Goal: Task Accomplishment & Management: Manage account settings

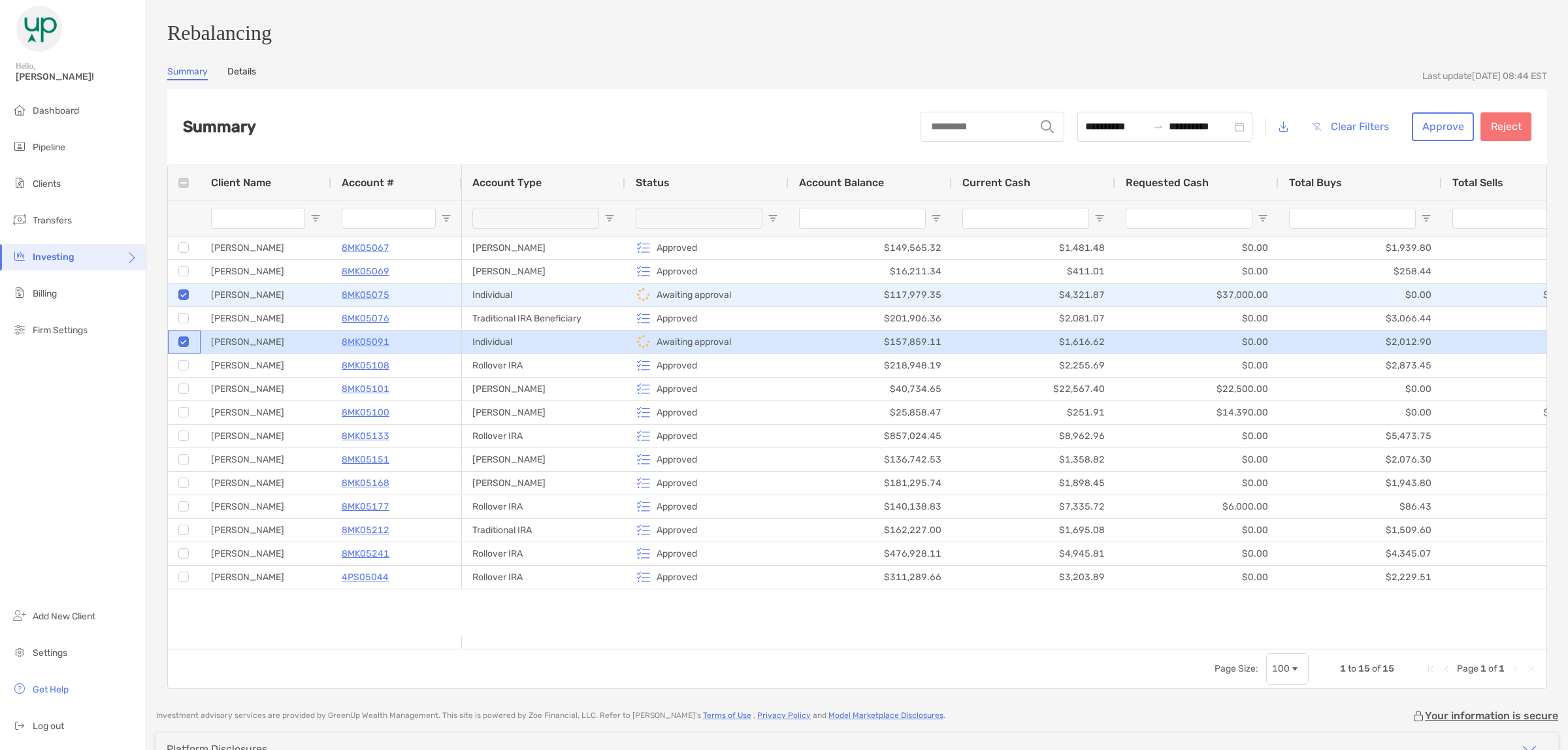
click at [192, 352] on div at bounding box center [184, 341] width 32 height 23
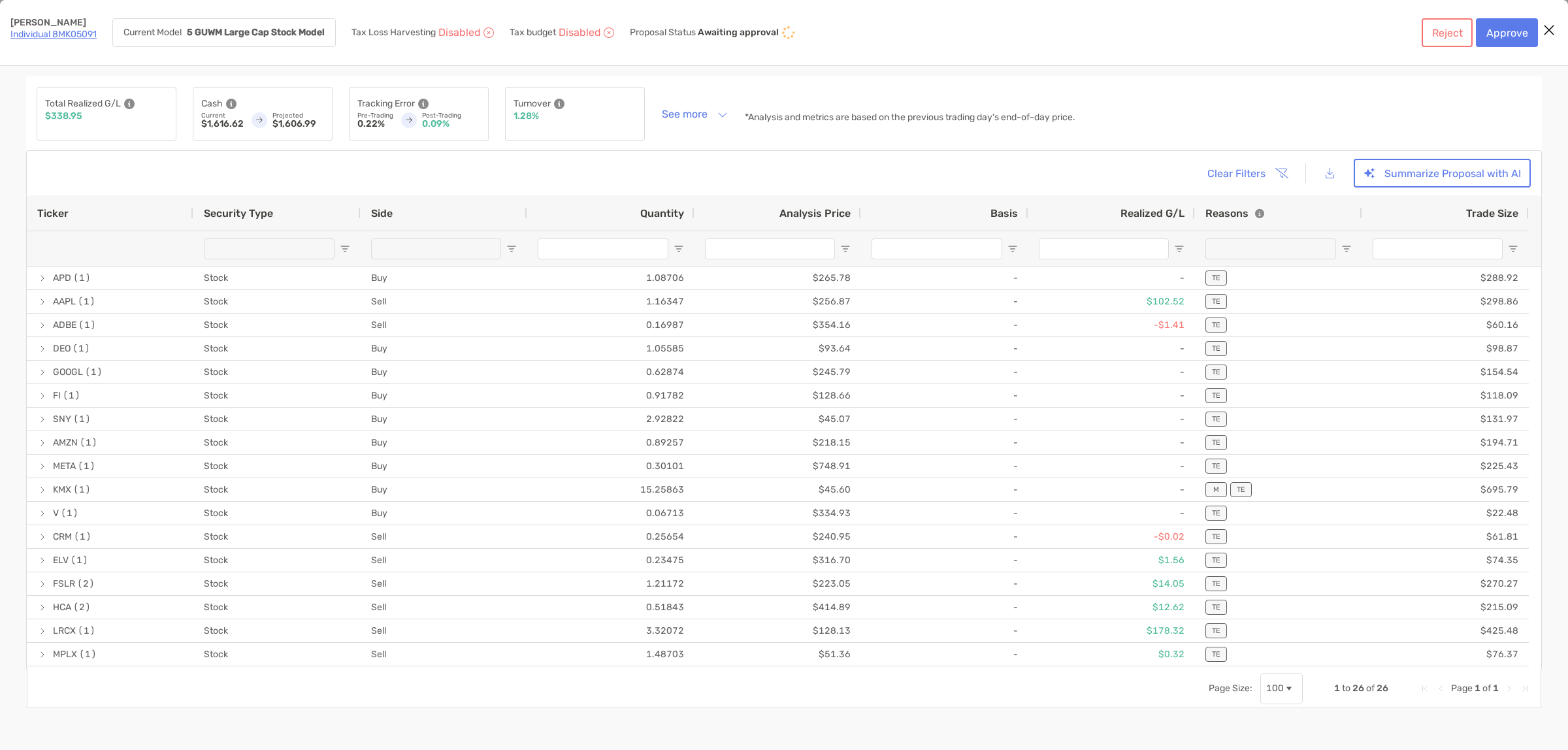
click at [1545, 25] on icon "Close modal" at bounding box center [1549, 30] width 12 height 16
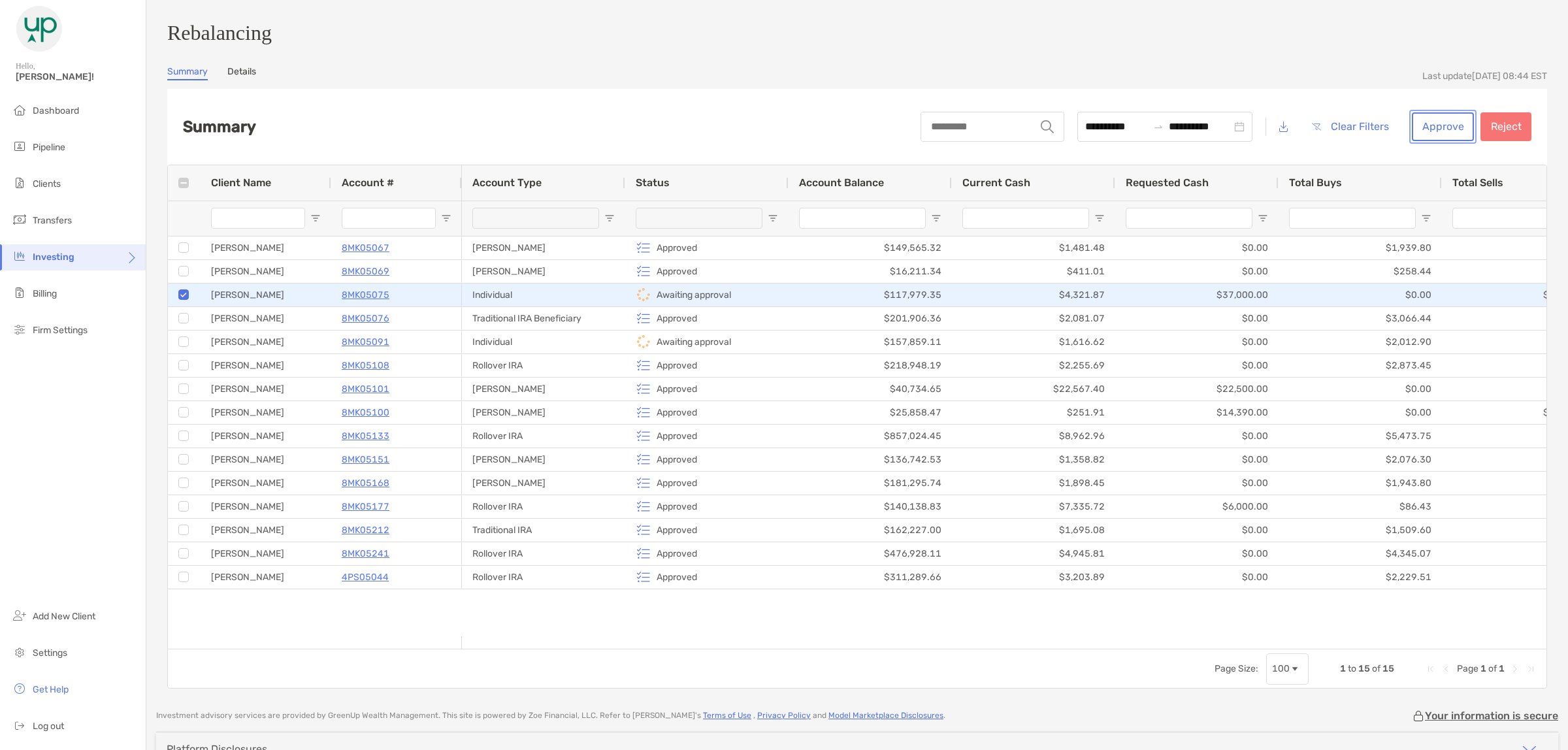
click at [1426, 132] on button "Approve" at bounding box center [1443, 127] width 62 height 29
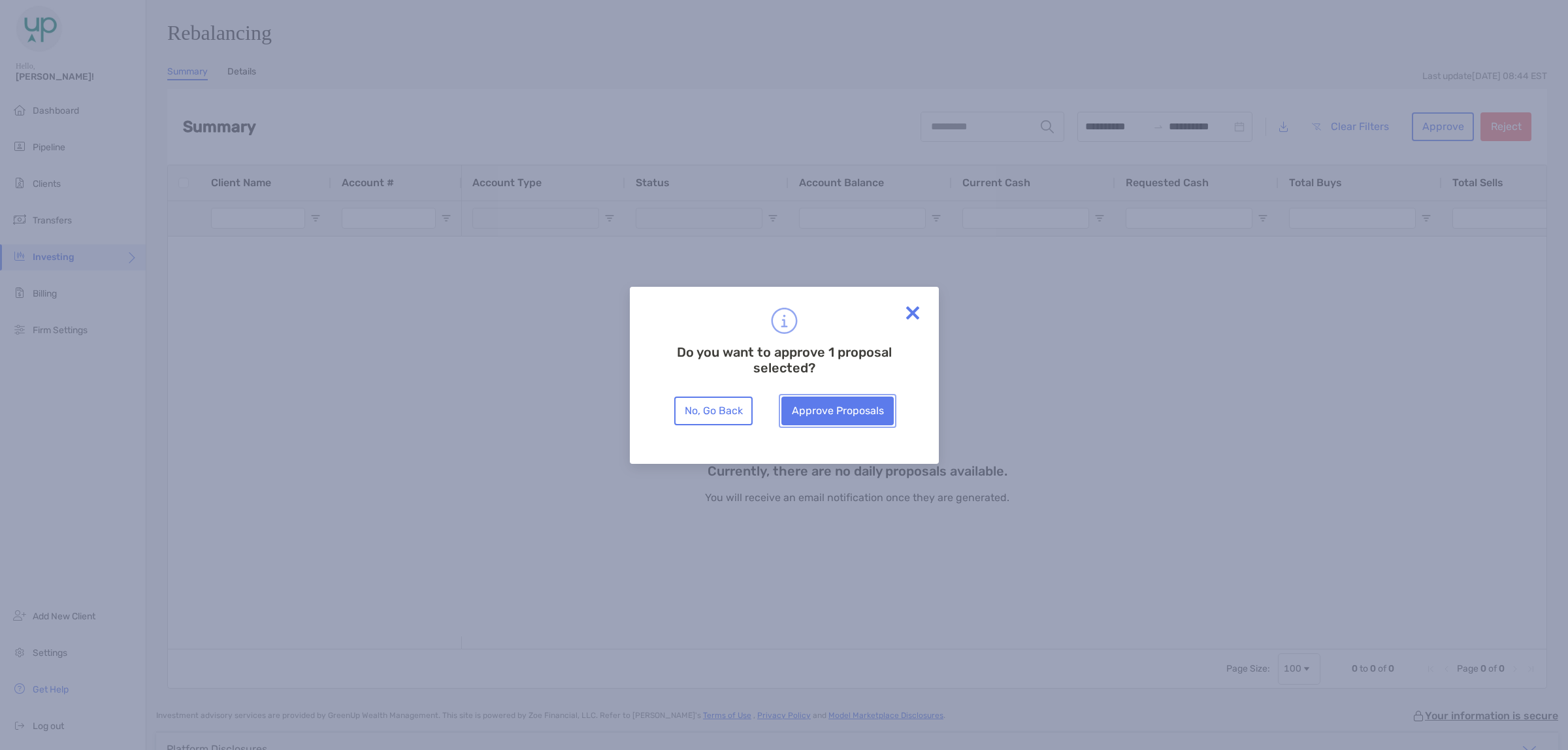
click at [789, 409] on button "Approve Proposals" at bounding box center [837, 411] width 113 height 29
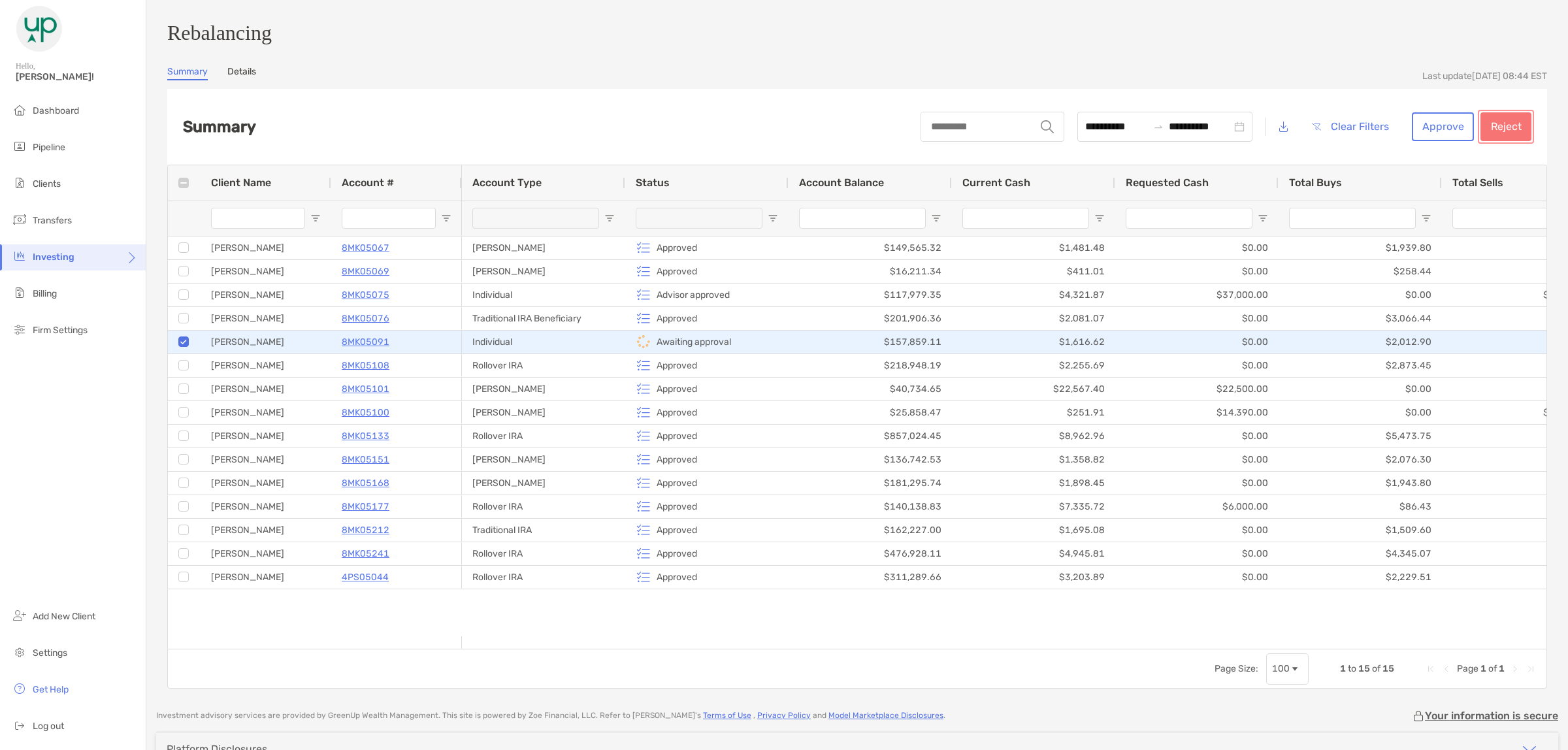
click at [1481, 138] on button "Reject" at bounding box center [1506, 127] width 51 height 29
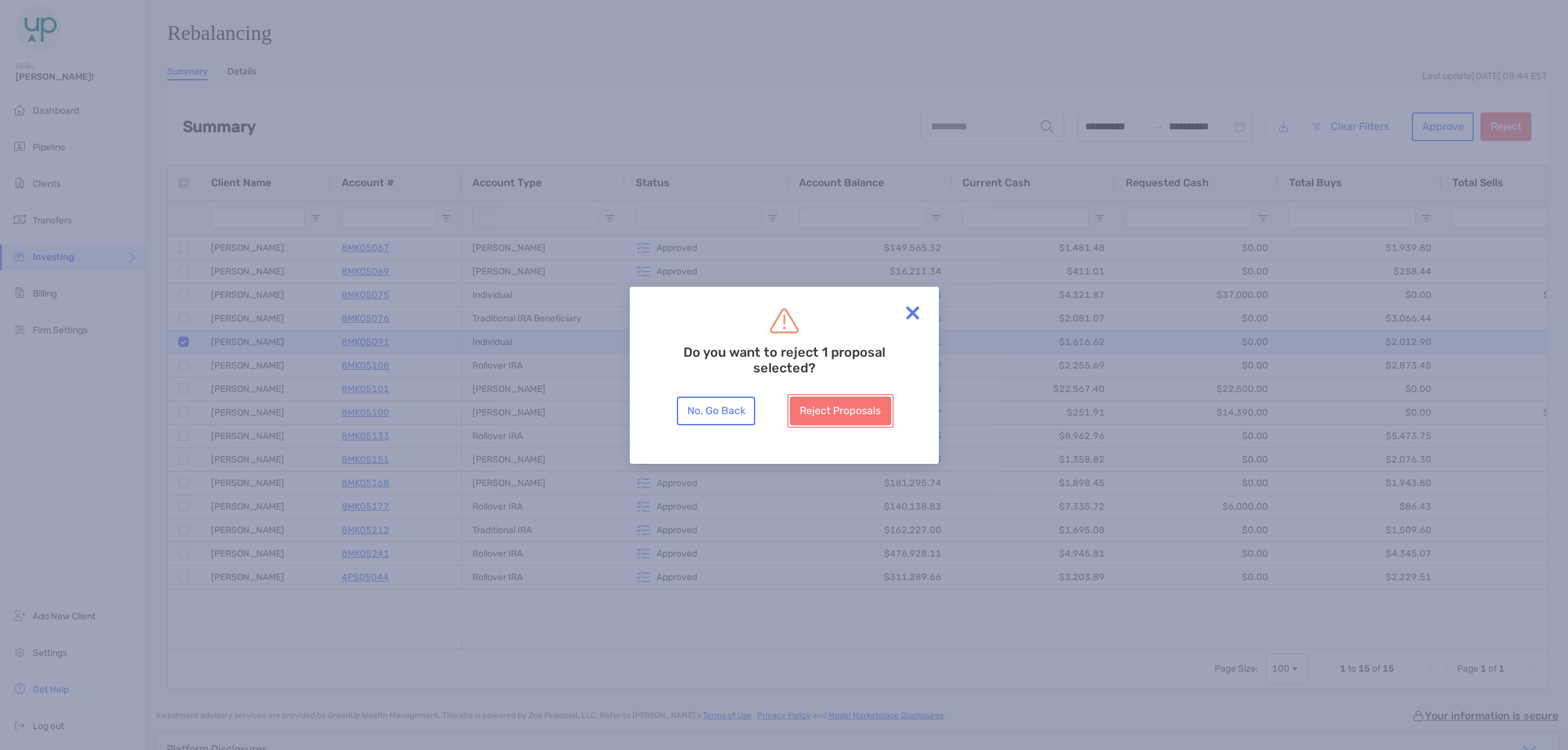
click at [853, 402] on button "Reject Proposals" at bounding box center [841, 411] width 101 height 29
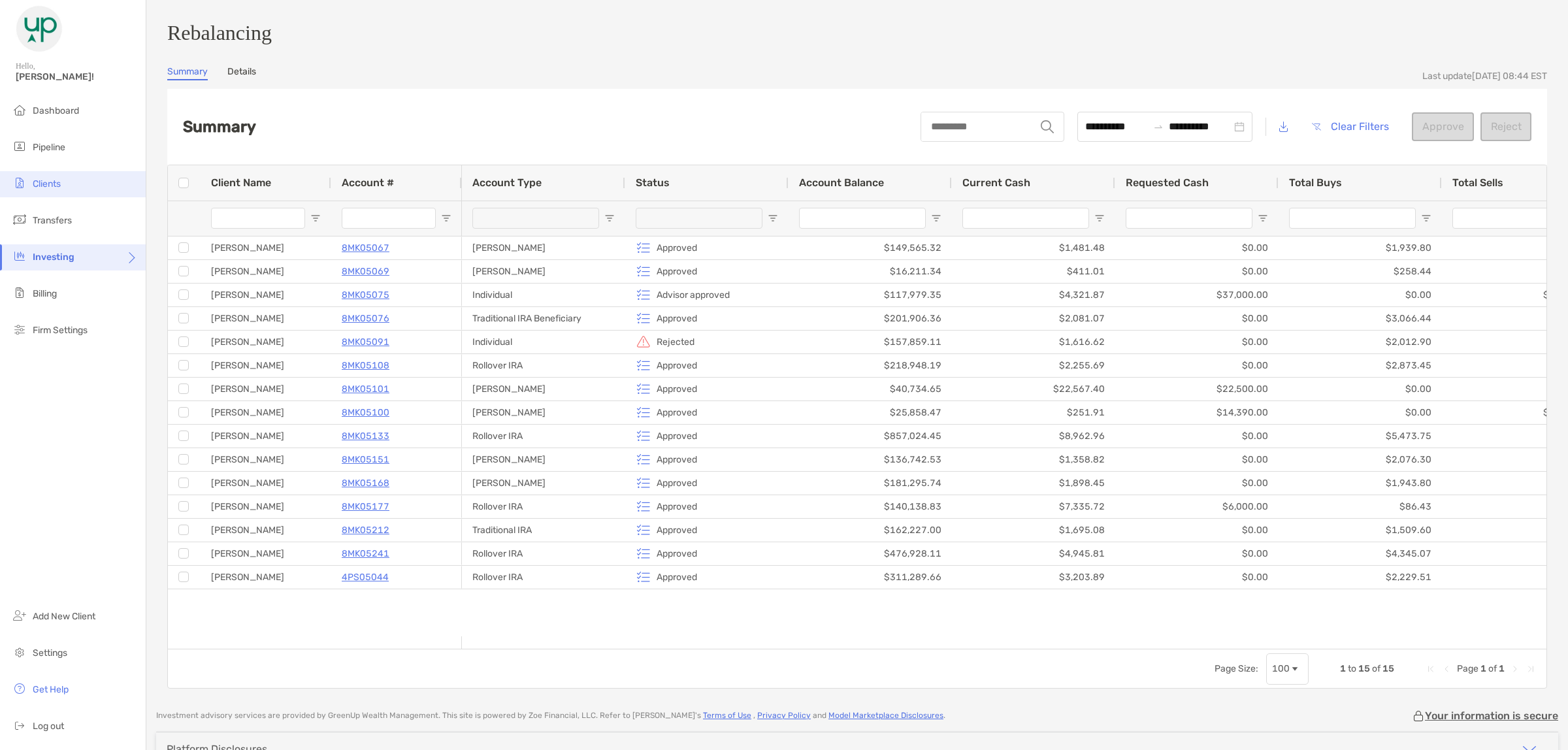
click at [52, 183] on span "Clients" at bounding box center [46, 184] width 28 height 11
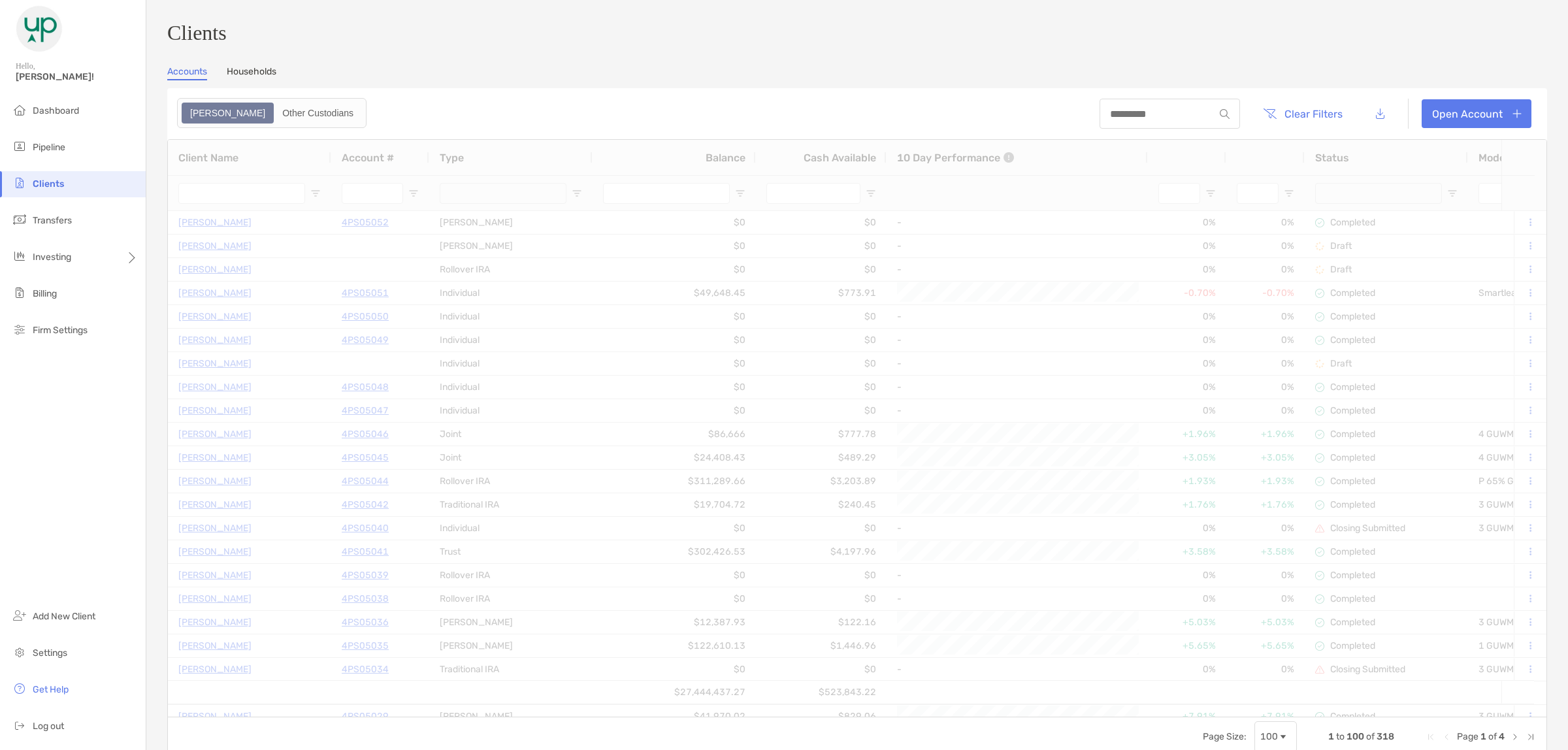
click at [1112, 128] on div at bounding box center [1169, 114] width 140 height 30
click at [1113, 128] on div at bounding box center [1169, 114] width 140 height 30
click at [1114, 120] on input at bounding box center [1157, 114] width 114 height 11
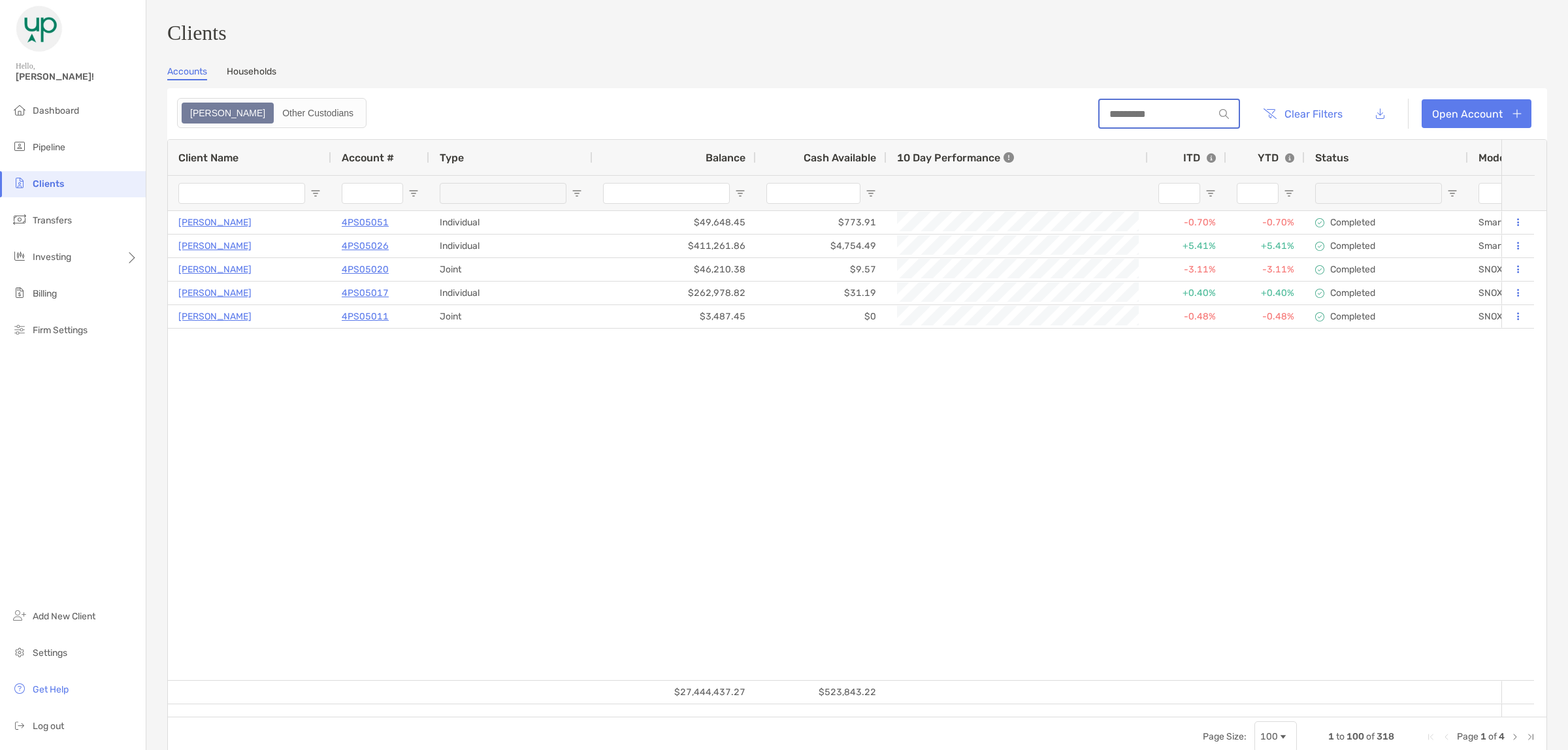
paste input "********"
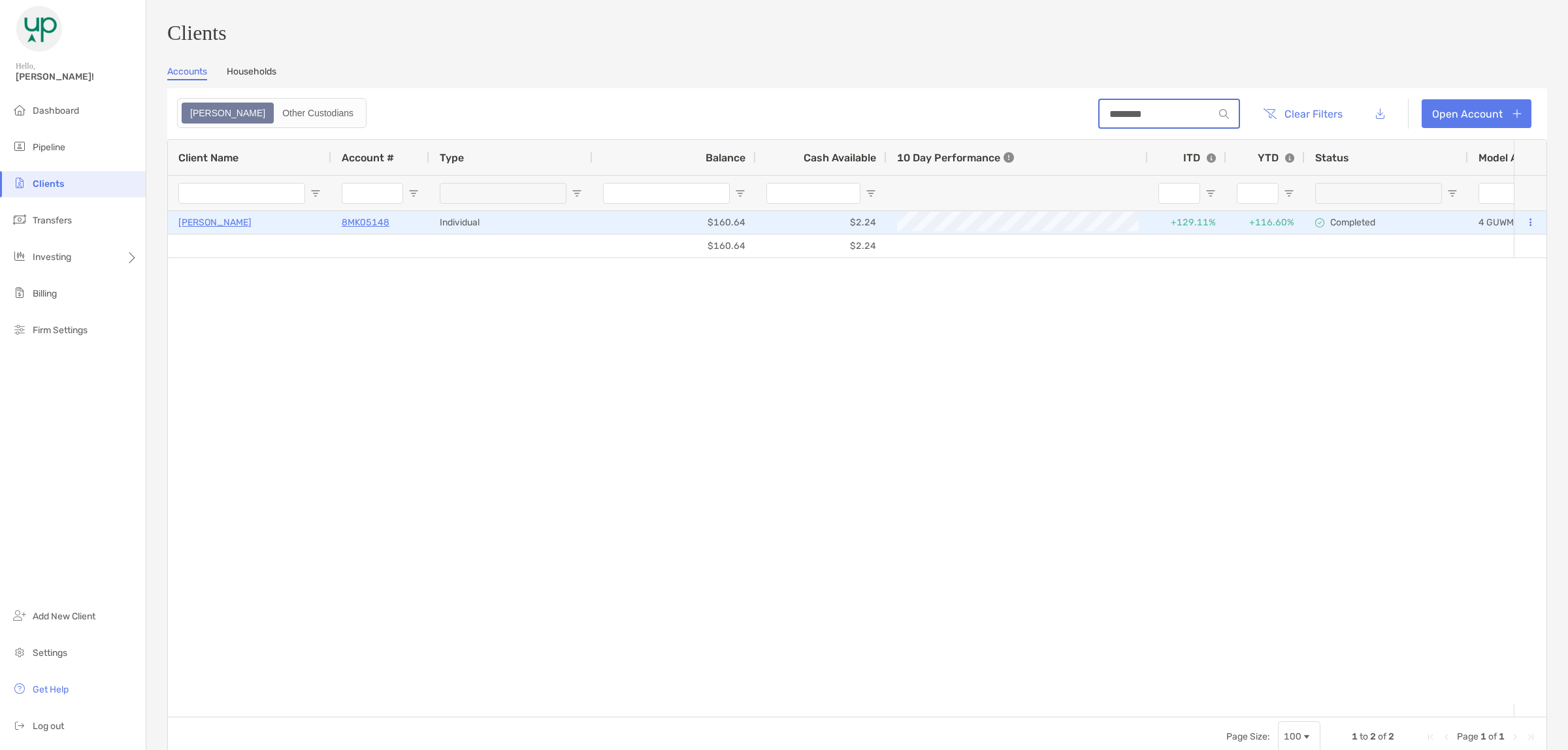
type input "********"
click at [378, 226] on p "8MK05148" at bounding box center [365, 223] width 48 height 17
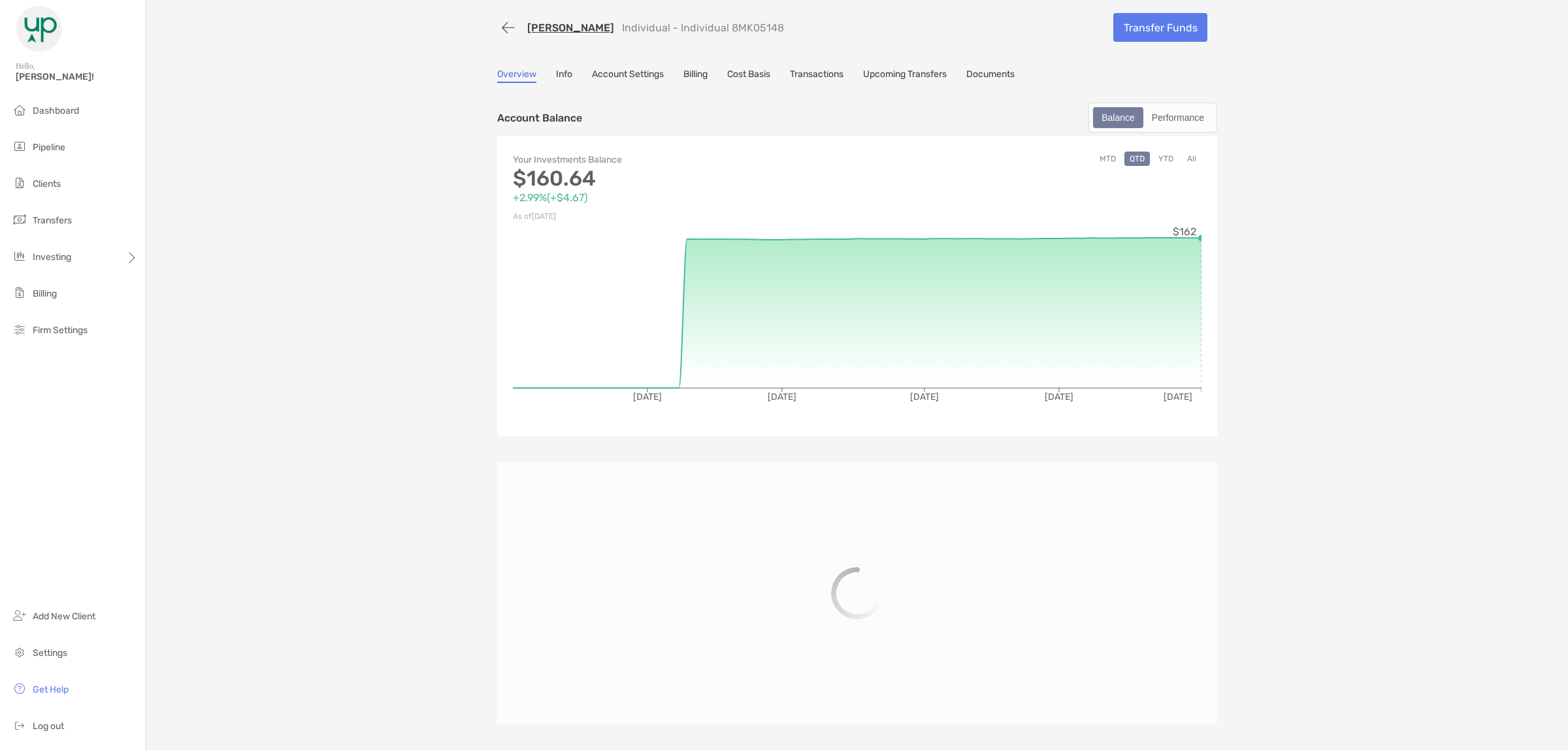
click at [560, 73] on link "Info" at bounding box center [564, 76] width 17 height 14
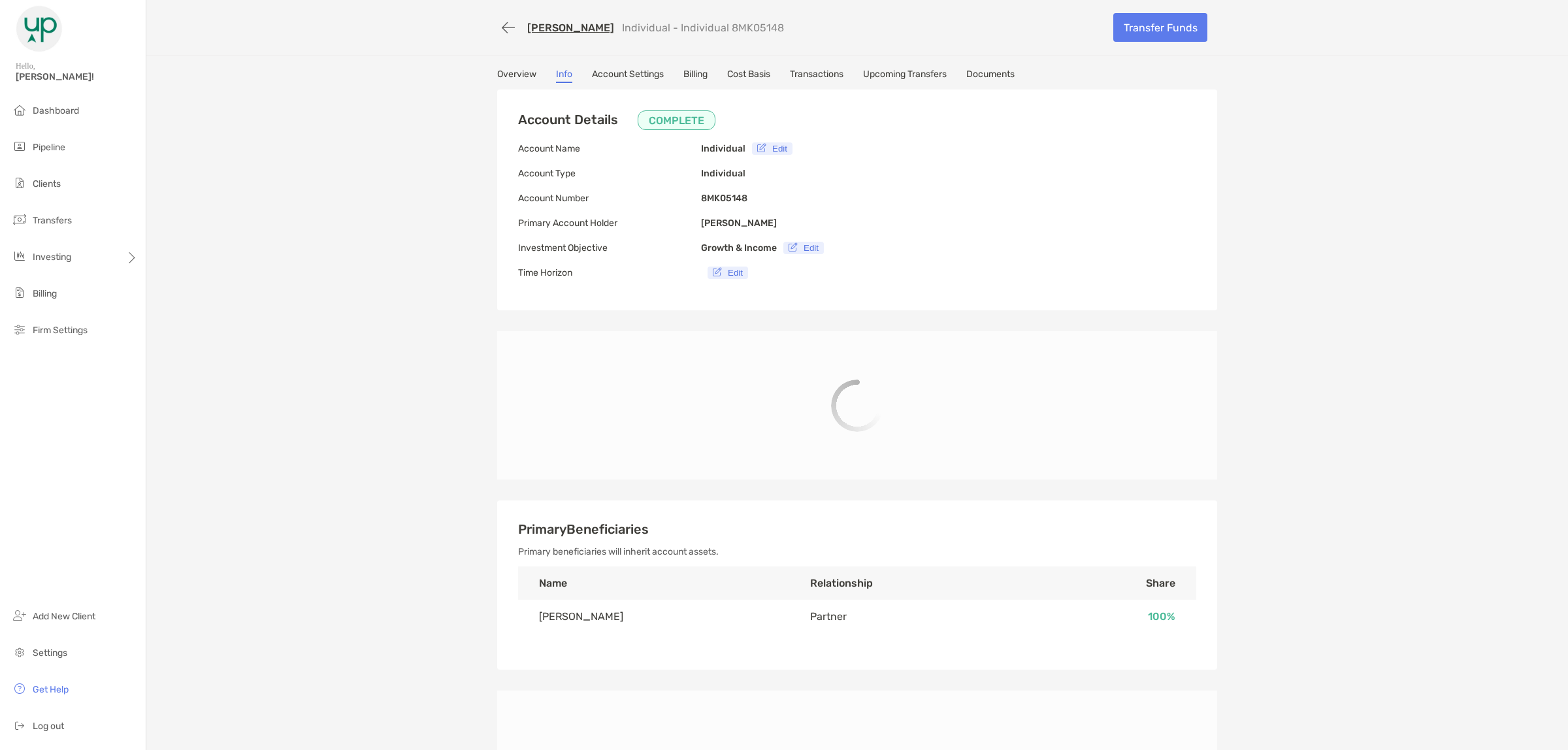
type input "**********"
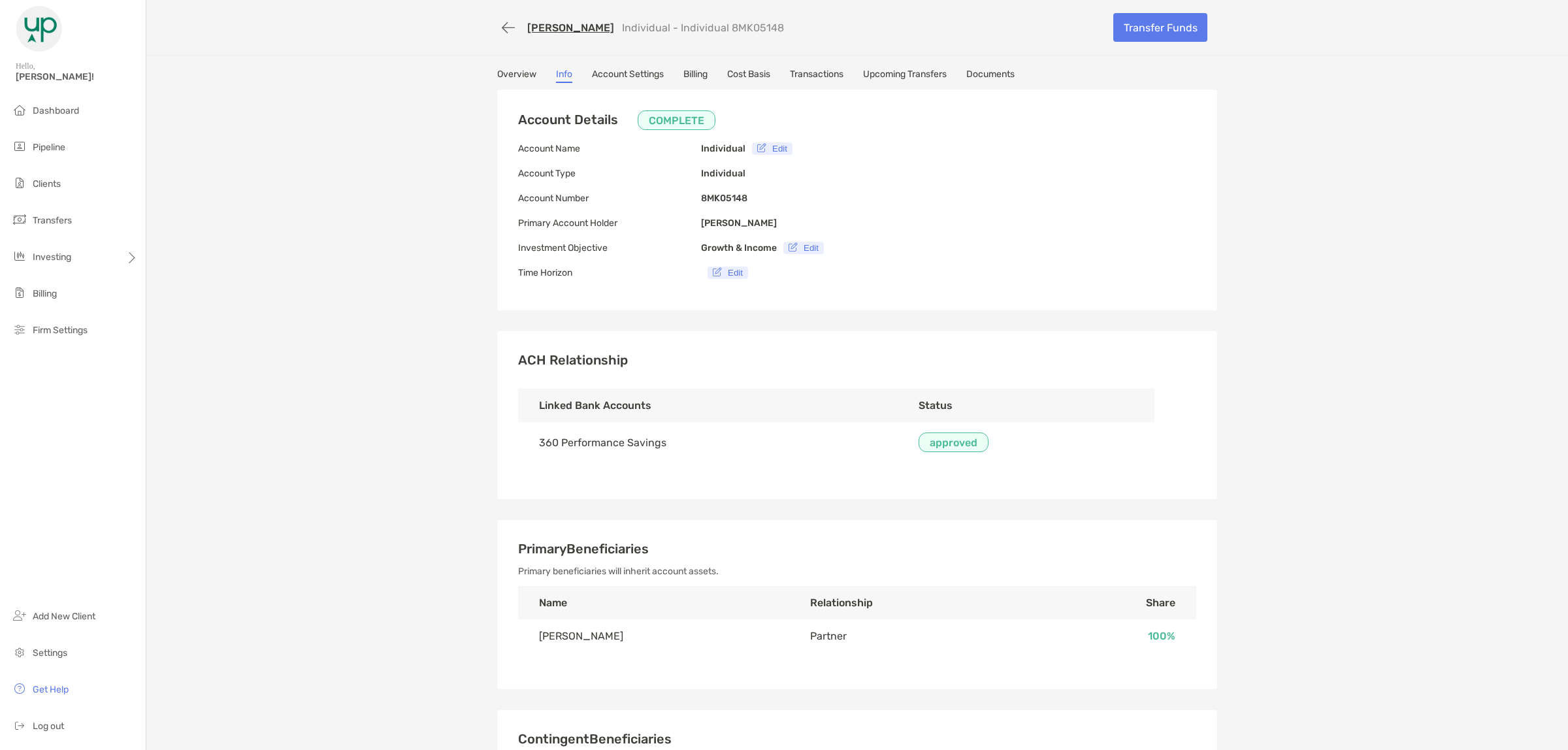
click at [525, 74] on link "Overview" at bounding box center [517, 76] width 39 height 14
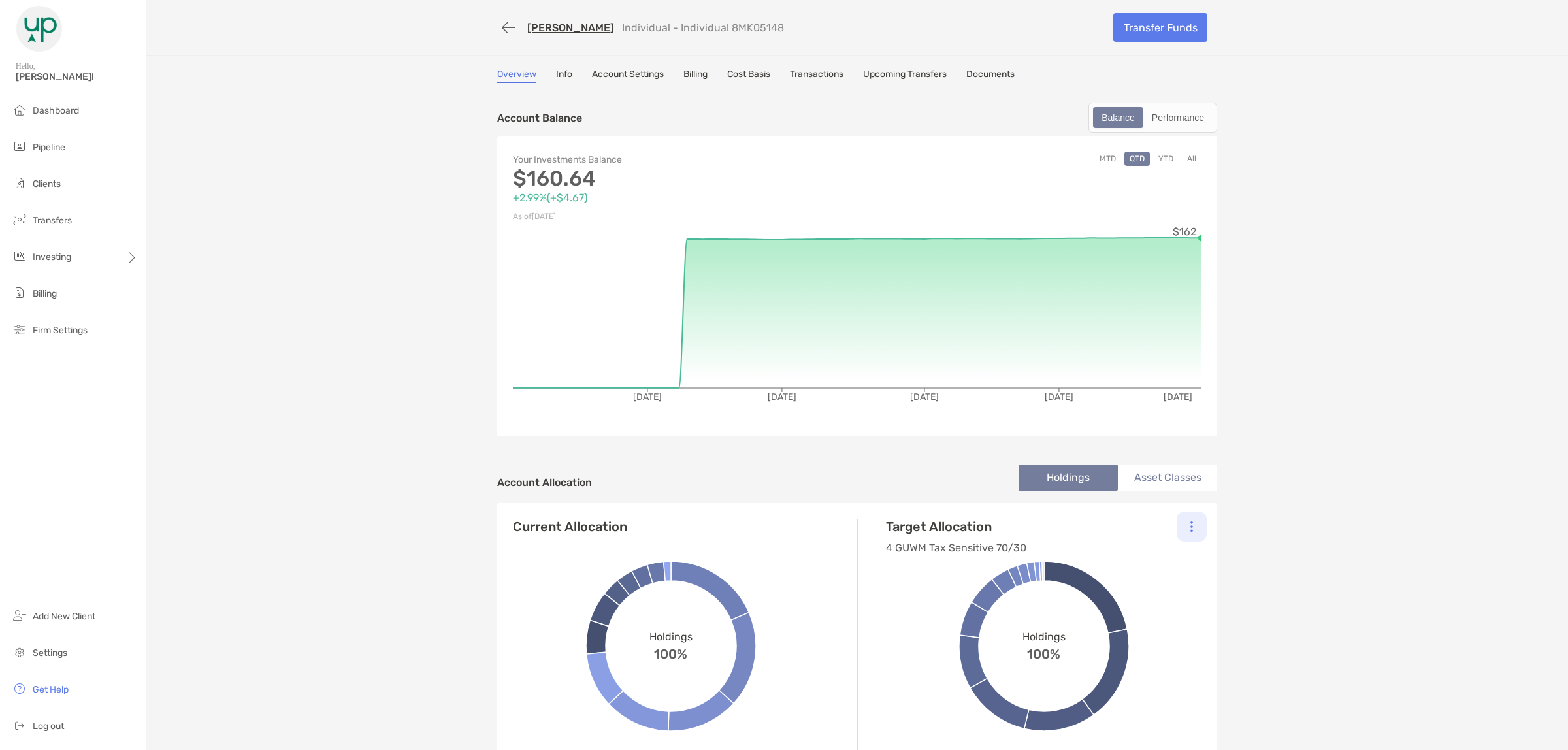
click at [1191, 527] on img at bounding box center [1192, 526] width 2 height 12
click at [1123, 556] on p "Change Model" at bounding box center [1102, 562] width 59 height 17
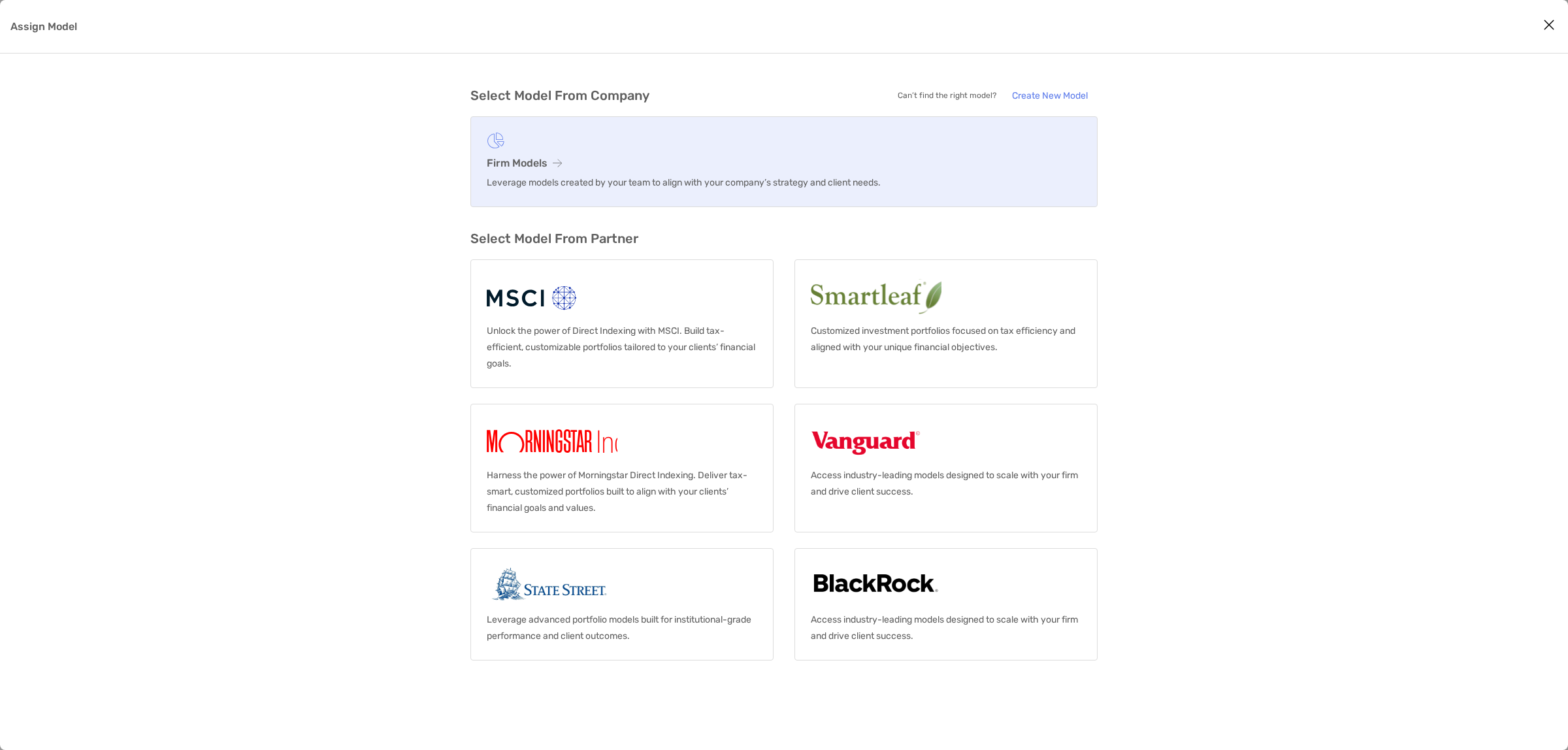
click at [520, 170] on link "Firm Models Leverage models created by your team to align with your company’s s…" at bounding box center [784, 162] width 628 height 91
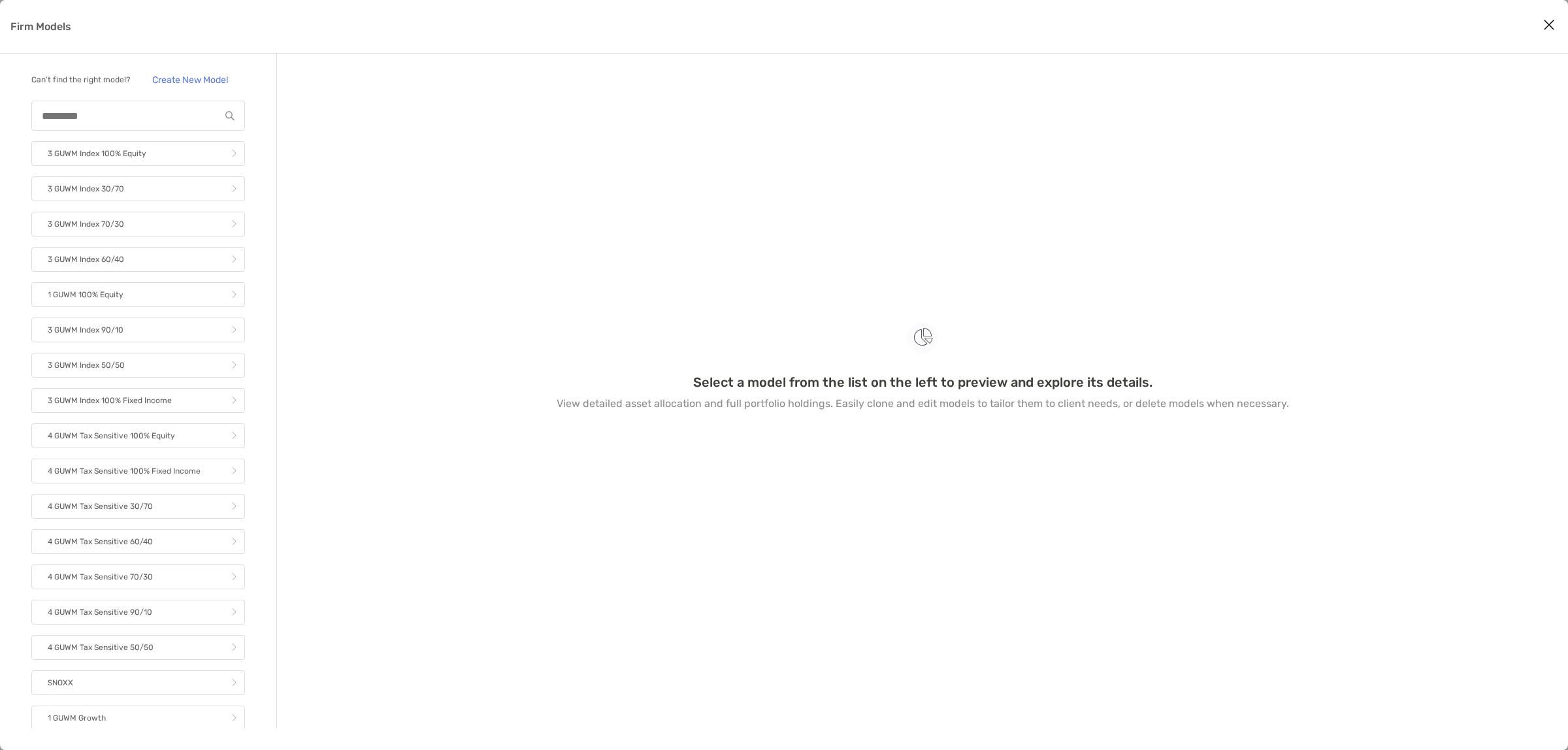
click at [1551, 26] on icon "Close modal" at bounding box center [1549, 25] width 12 height 16
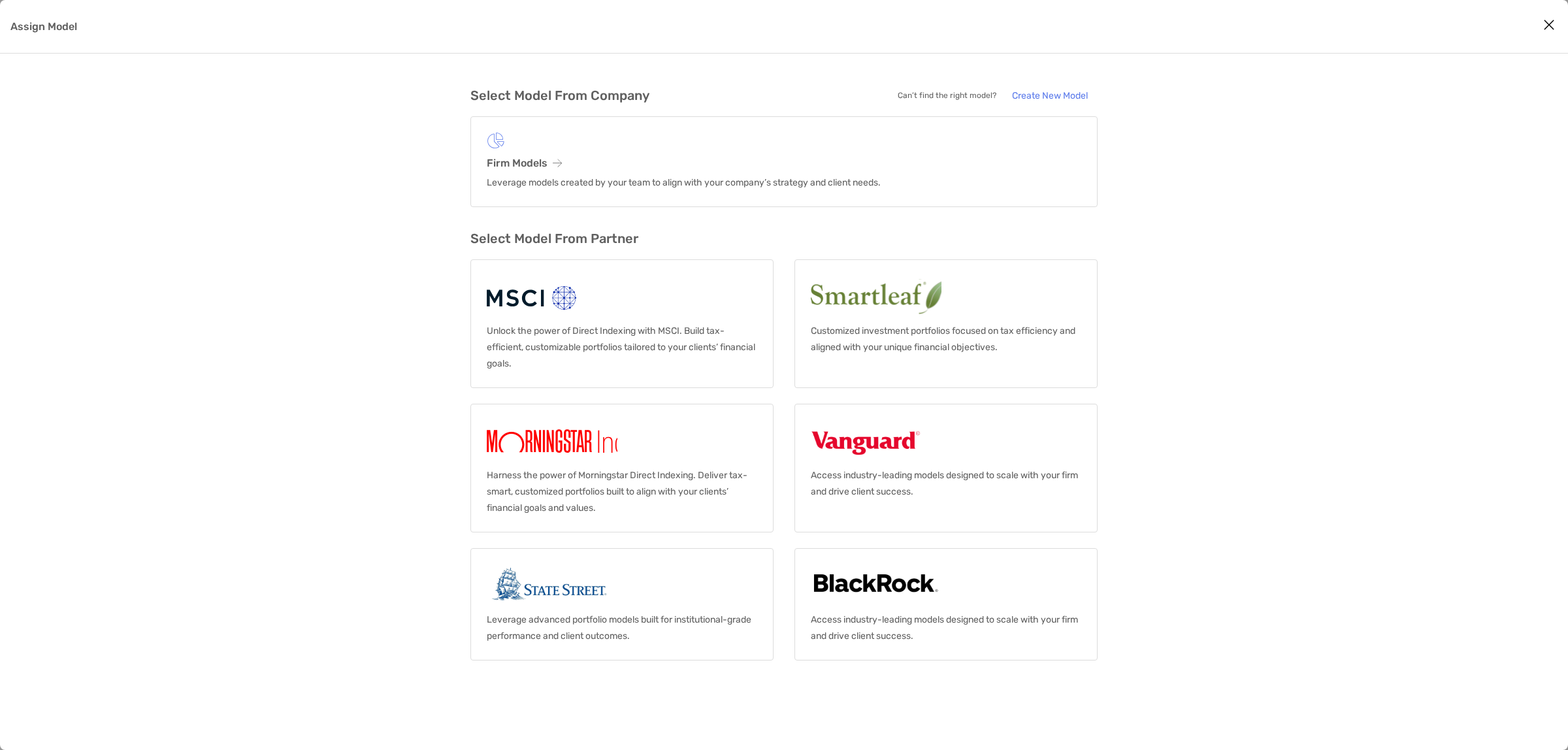
click at [1547, 20] on icon "Close modal" at bounding box center [1549, 25] width 12 height 16
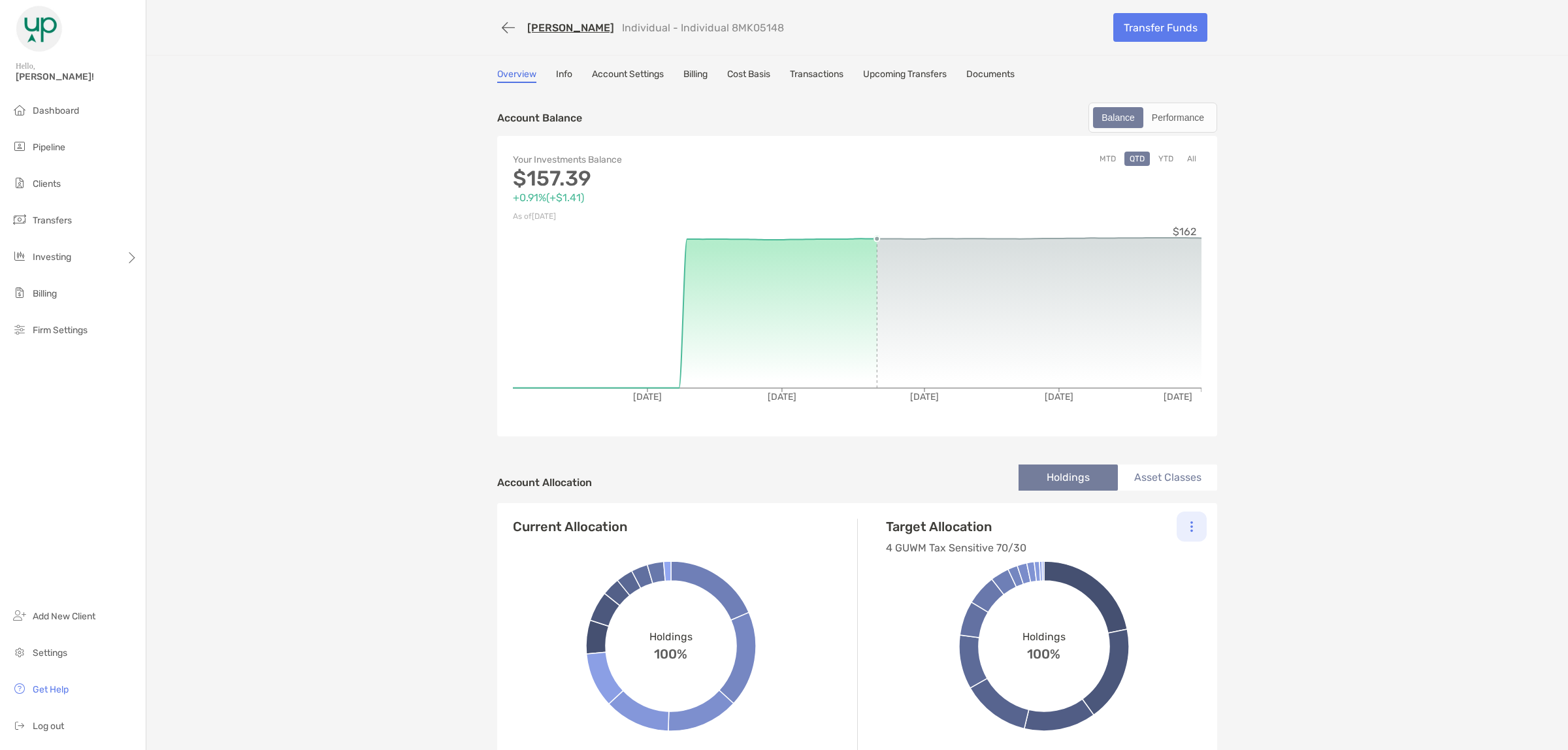
click at [1188, 523] on div at bounding box center [1192, 527] width 30 height 30
click at [1116, 602] on p "Unassign Model" at bounding box center [1105, 599] width 65 height 17
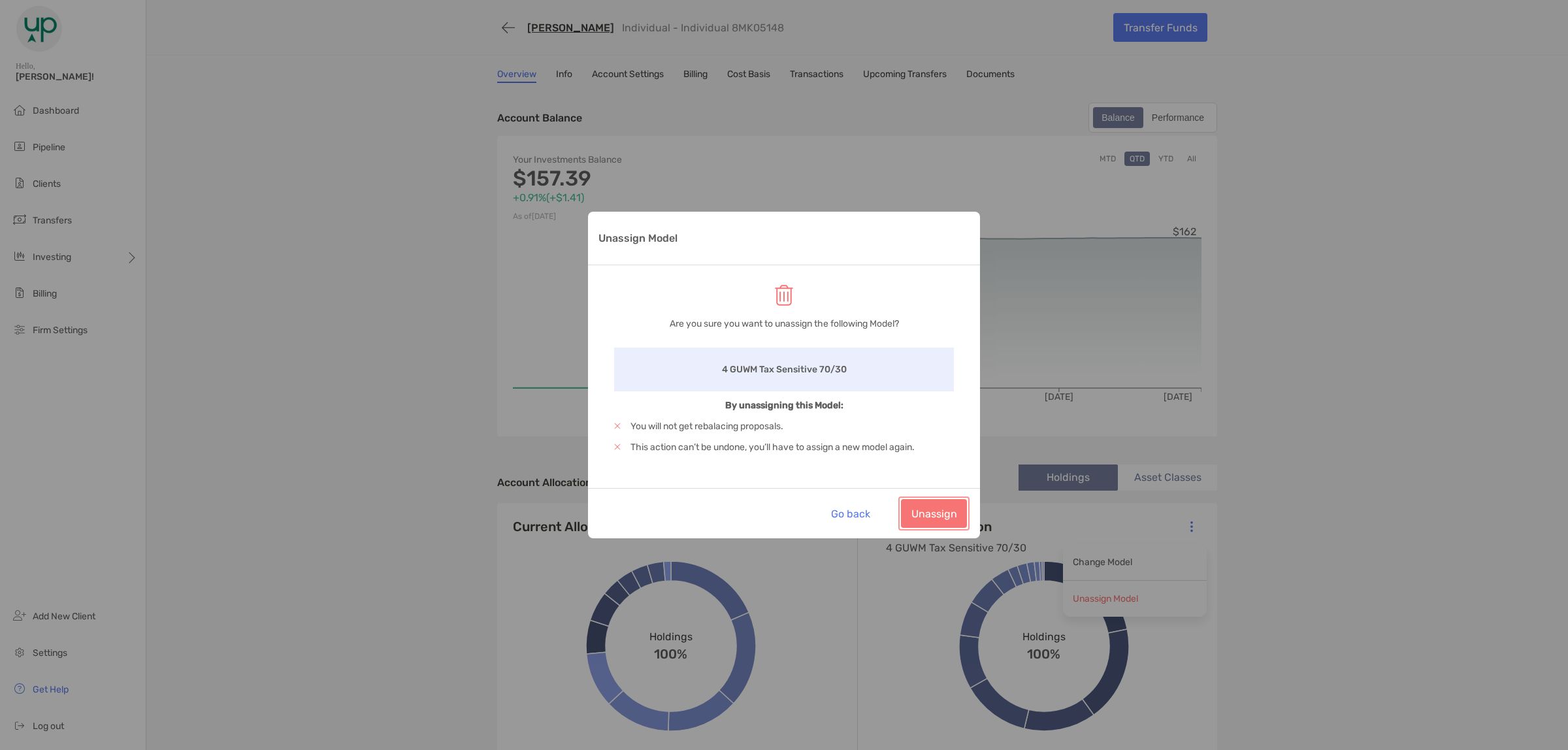
click at [941, 521] on button "Unassign" at bounding box center [933, 513] width 66 height 29
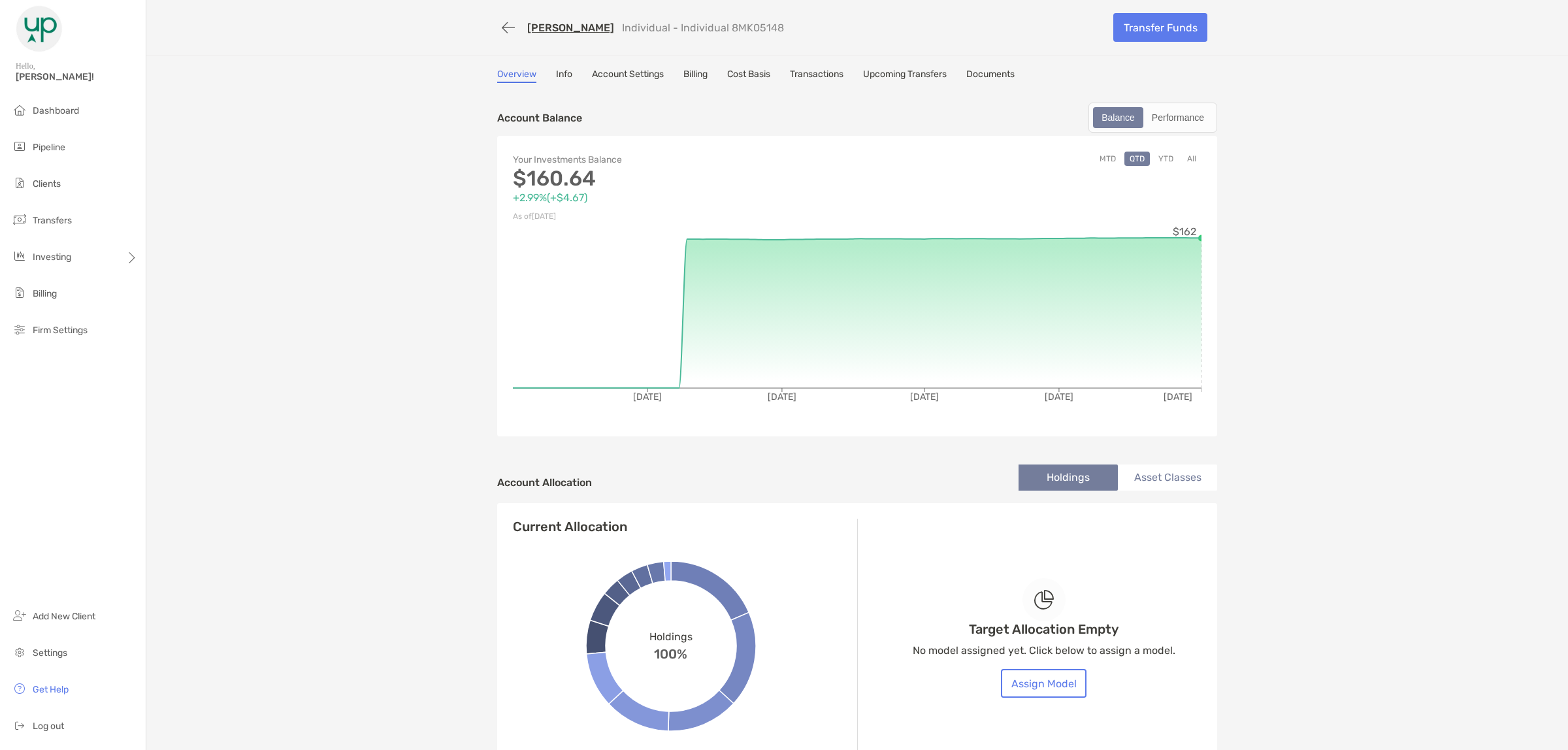
click at [834, 72] on link "Transactions" at bounding box center [817, 76] width 54 height 14
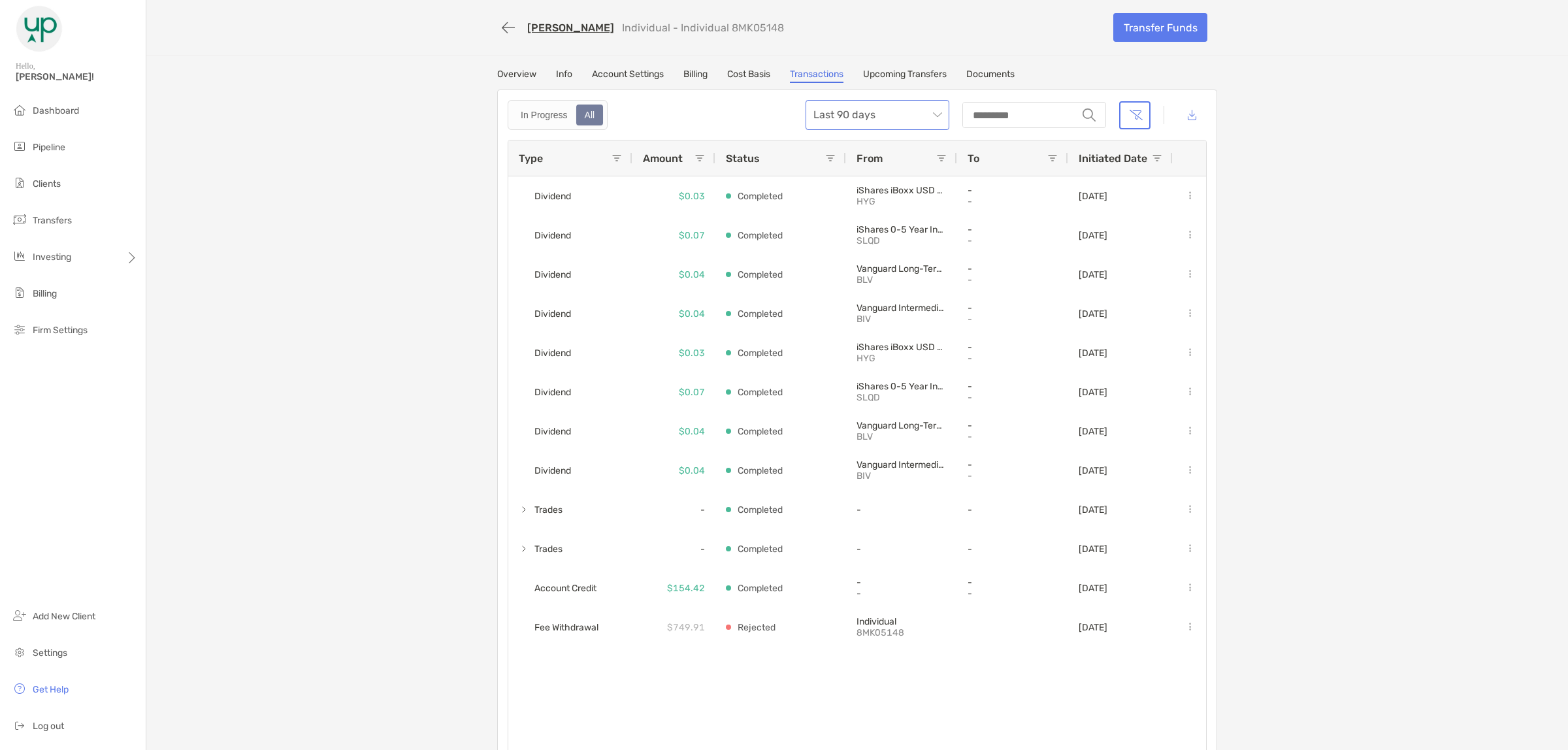
click at [883, 101] on span "Last 90 days" at bounding box center [878, 115] width 128 height 29
click at [863, 181] on div "Last 120 Days" at bounding box center [872, 185] width 123 height 17
click at [591, 109] on div "All" at bounding box center [589, 115] width 25 height 18
click at [871, 109] on span "Last 120 Days" at bounding box center [878, 115] width 128 height 29
click at [834, 256] on div "All time" at bounding box center [872, 258] width 123 height 17
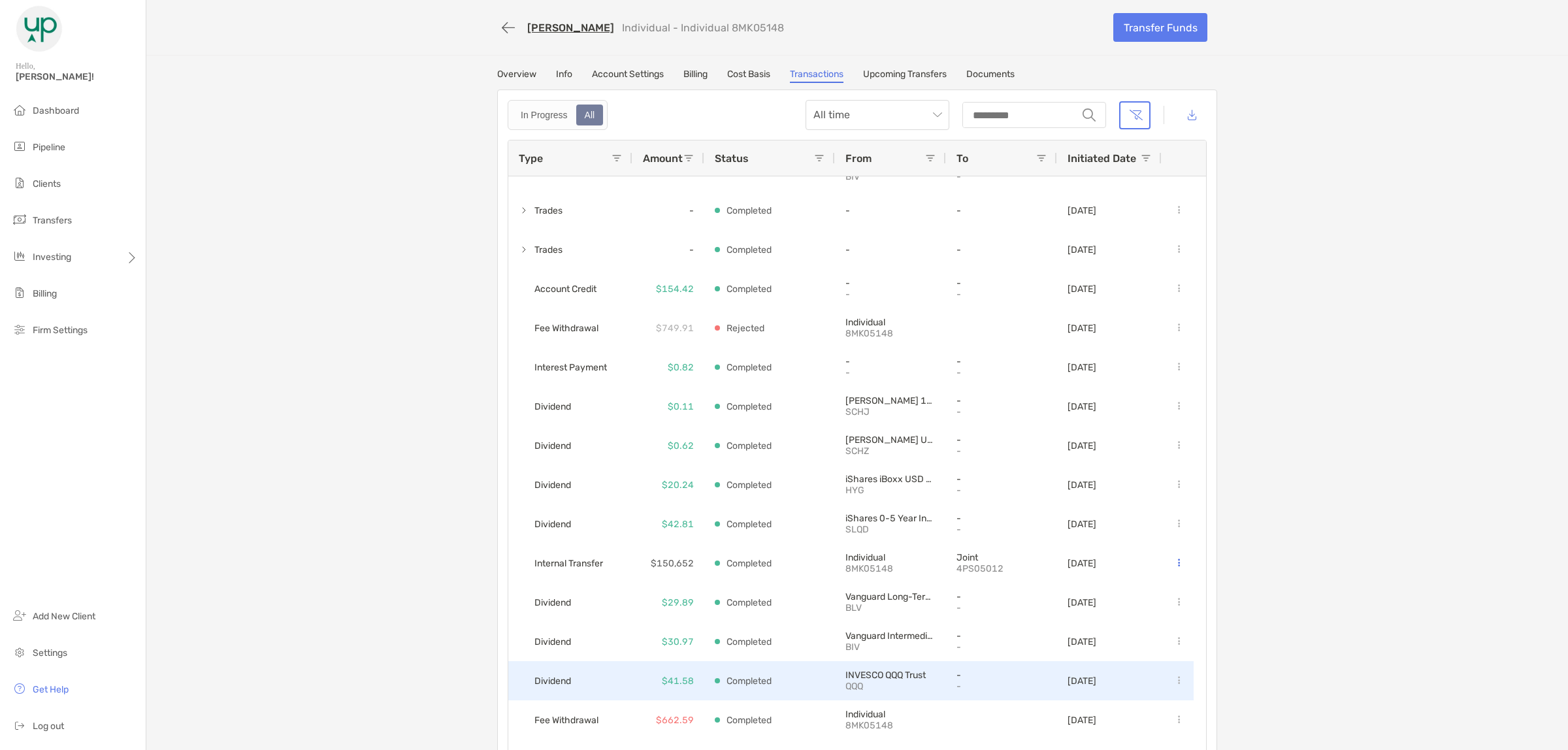
scroll to position [326, 0]
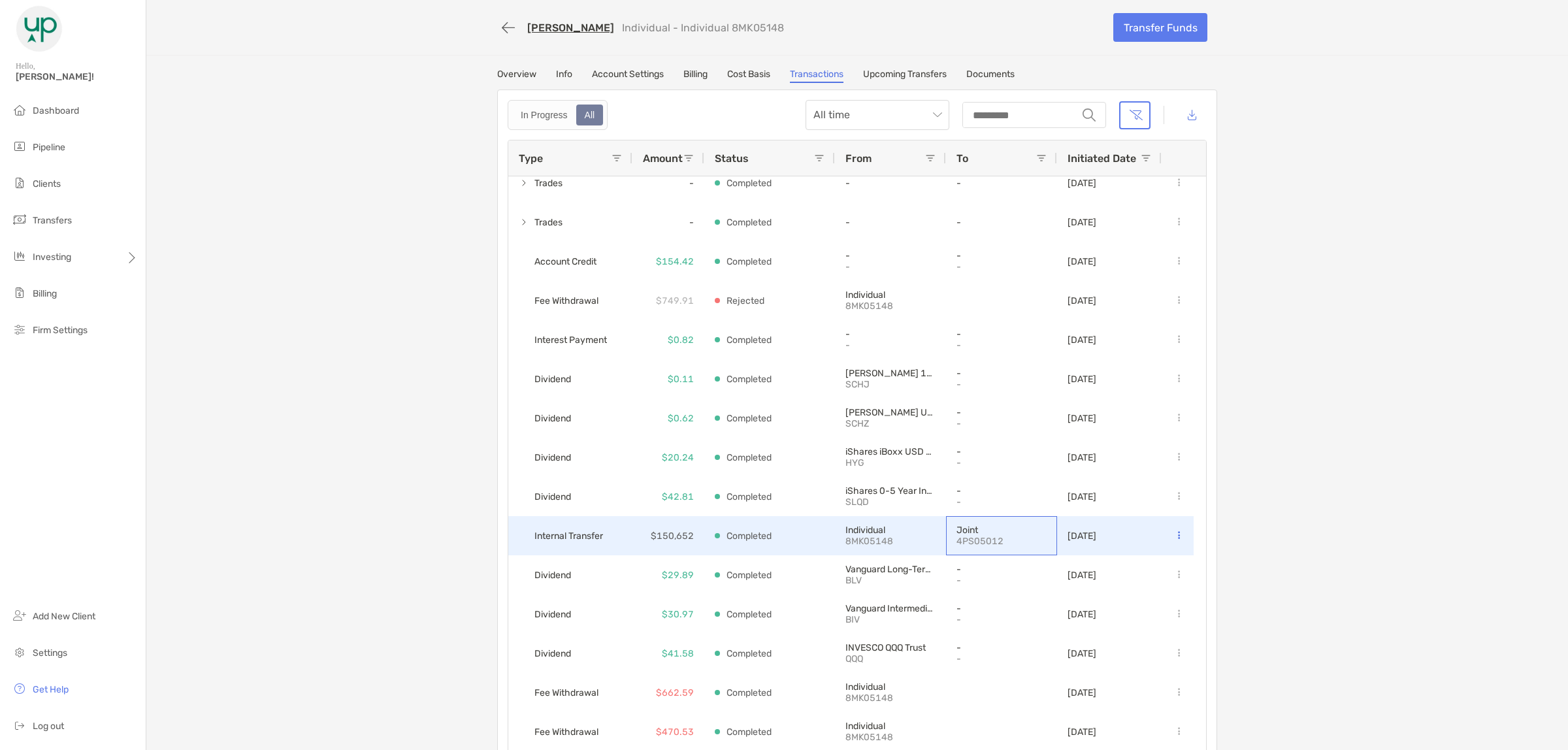
drag, startPoint x: 1001, startPoint y: 541, endPoint x: 966, endPoint y: 543, distance: 35.1
click at [966, 543] on p "4PS05012" at bounding box center [1001, 541] width 90 height 11
click at [965, 543] on p "4PS05012" at bounding box center [1001, 541] width 90 height 11
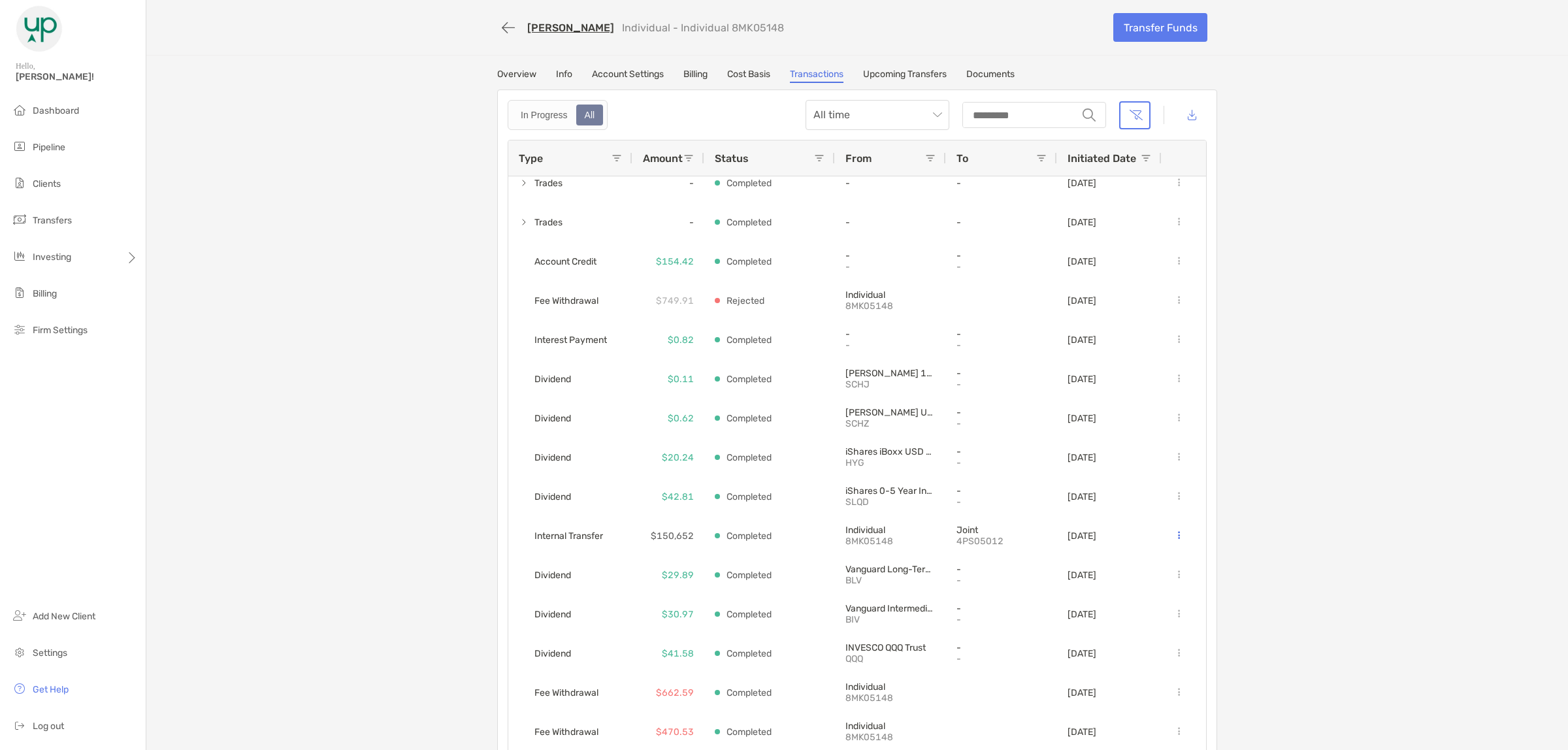
click at [505, 73] on link "Overview" at bounding box center [517, 76] width 39 height 14
